Goal: Check status: Check status

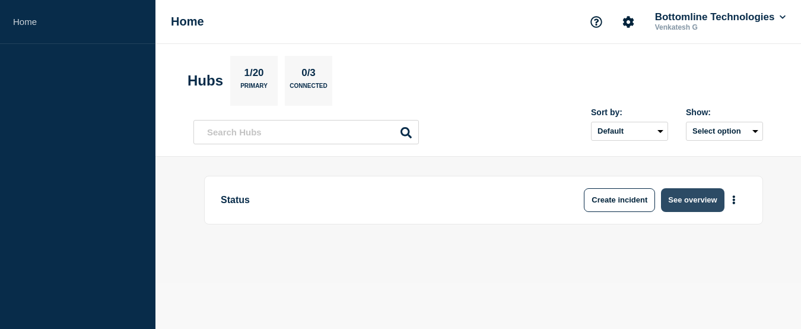
click at [696, 205] on button "See overview" at bounding box center [692, 200] width 63 height 24
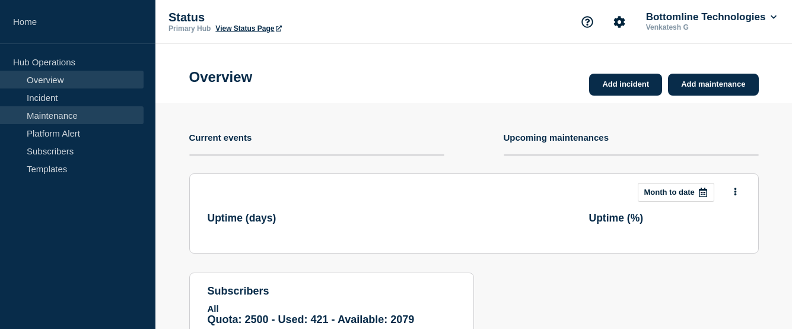
click at [64, 116] on link "Maintenance" at bounding box center [72, 115] width 144 height 18
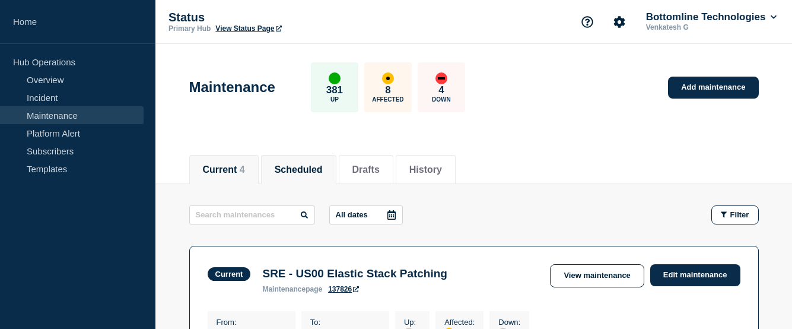
click at [323, 170] on button "Scheduled" at bounding box center [299, 169] width 48 height 11
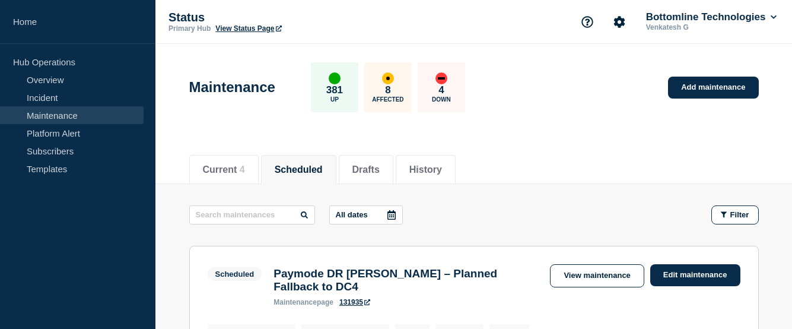
click at [296, 166] on button "Scheduled" at bounding box center [299, 169] width 48 height 11
click at [393, 215] on icon at bounding box center [391, 214] width 9 height 9
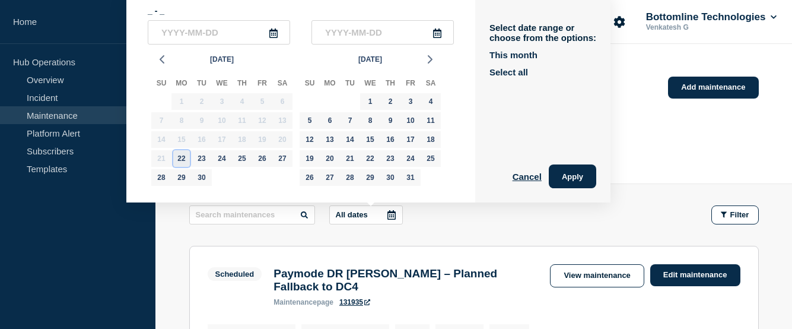
click at [185, 161] on div "22" at bounding box center [181, 158] width 17 height 17
type input "[DATE]"
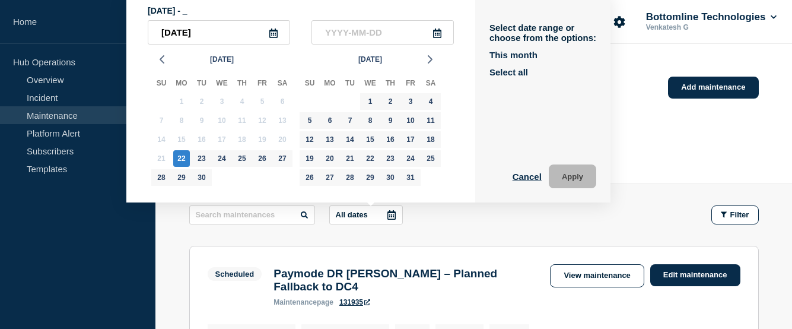
click at [542, 212] on div "All dates [DATE] - _ 2025-09-[DATE] Mo Tu We Th Fr Sa 31 1 2 3 4 5 6 7 8 9 10 1…" at bounding box center [474, 214] width 570 height 19
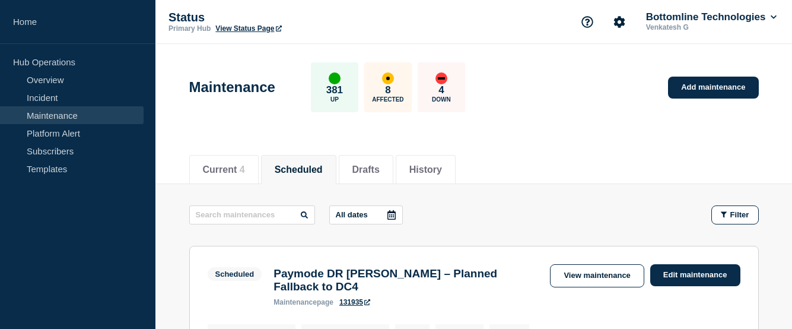
click at [306, 172] on button "Scheduled" at bounding box center [299, 169] width 48 height 11
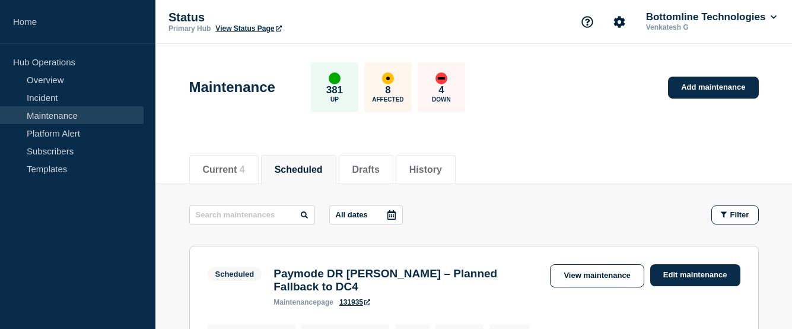
click at [306, 172] on button "Scheduled" at bounding box center [299, 169] width 48 height 11
click at [230, 167] on button "Current 4" at bounding box center [224, 169] width 42 height 11
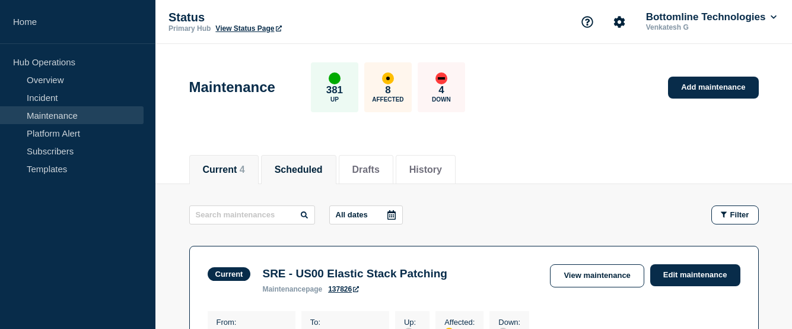
click at [304, 169] on button "Scheduled" at bounding box center [299, 169] width 48 height 11
